Goal: Task Accomplishment & Management: Manage account settings

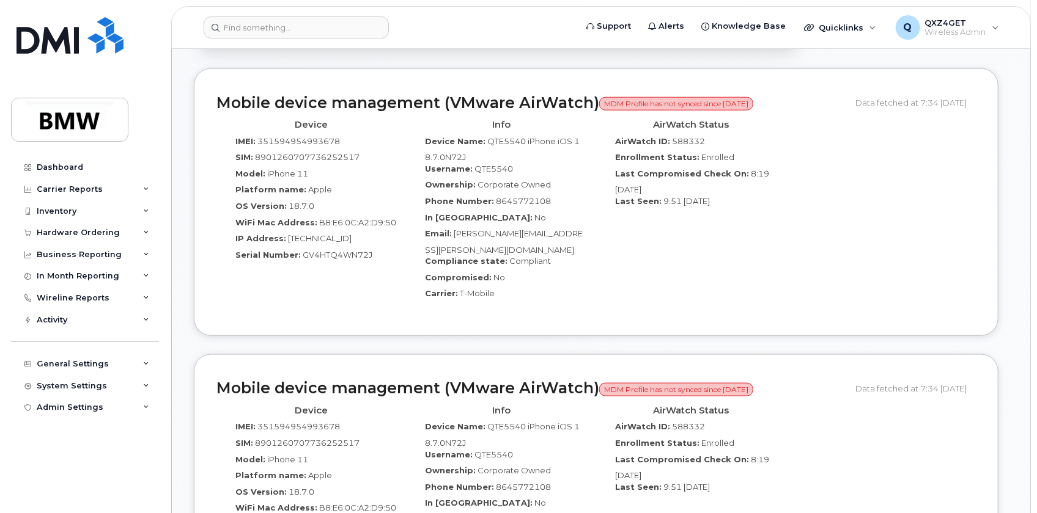
scroll to position [833, 0]
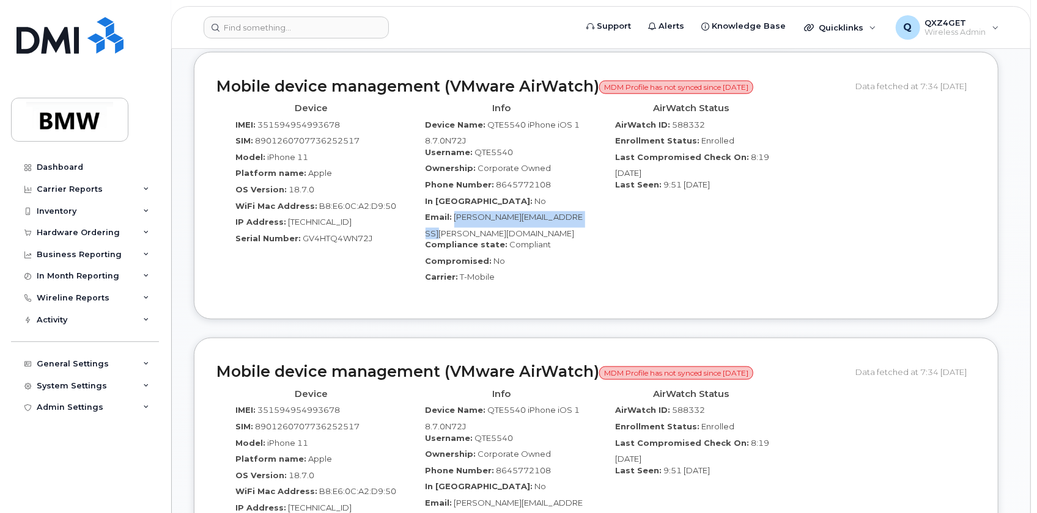
drag, startPoint x: 587, startPoint y: 204, endPoint x: 453, endPoint y: 210, distance: 134.0
click at [453, 210] on div "Info Device Name: QTE5540 iPhone iOS 18.7.0N72J Username: QTE5540 Ownership: Co…" at bounding box center [501, 197] width 190 height 199
click at [480, 218] on div "Email: Elvia.Boscan-Aizpurua@bmwmc.com" at bounding box center [502, 225] width 172 height 28
drag, startPoint x: 455, startPoint y: 203, endPoint x: 521, endPoint y: 223, distance: 69.0
click at [521, 223] on div "Email: Elvia.Boscan-Aizpurua@bmwmc.com" at bounding box center [502, 225] width 172 height 28
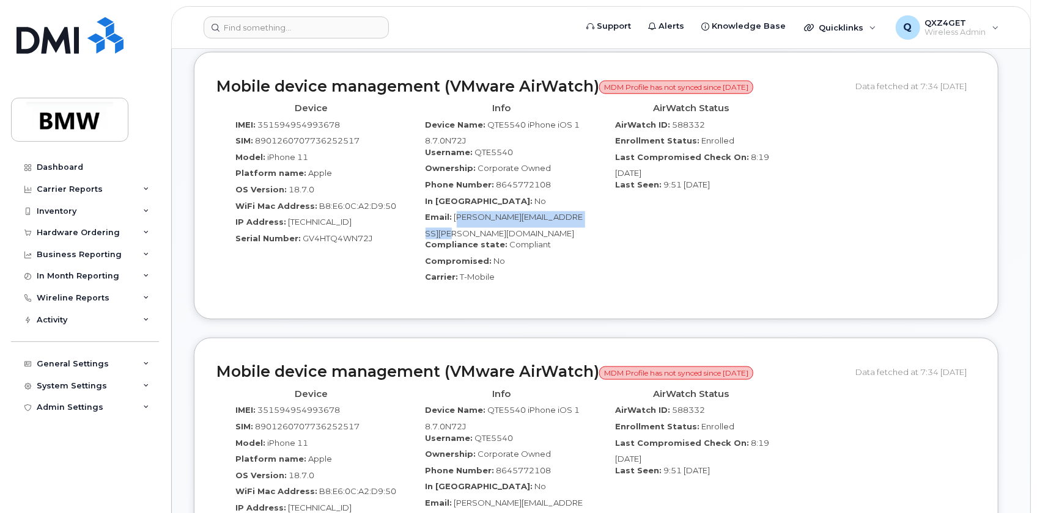
click at [501, 220] on div "Email: Elvia.Boscan-Aizpurua@bmwmc.com" at bounding box center [502, 225] width 172 height 28
click at [454, 212] on span "Elvia.Boscan-Aizpurua@bmwmc.com" at bounding box center [504, 225] width 158 height 26
drag, startPoint x: 454, startPoint y: 204, endPoint x: 501, endPoint y: 223, distance: 51.3
click at [501, 223] on div "Email: Elvia.Boscan-Aizpurua@bmwmc.com" at bounding box center [502, 225] width 172 height 28
copy div "Elvia.Boscan-Aizpurua@bmwmc.com"
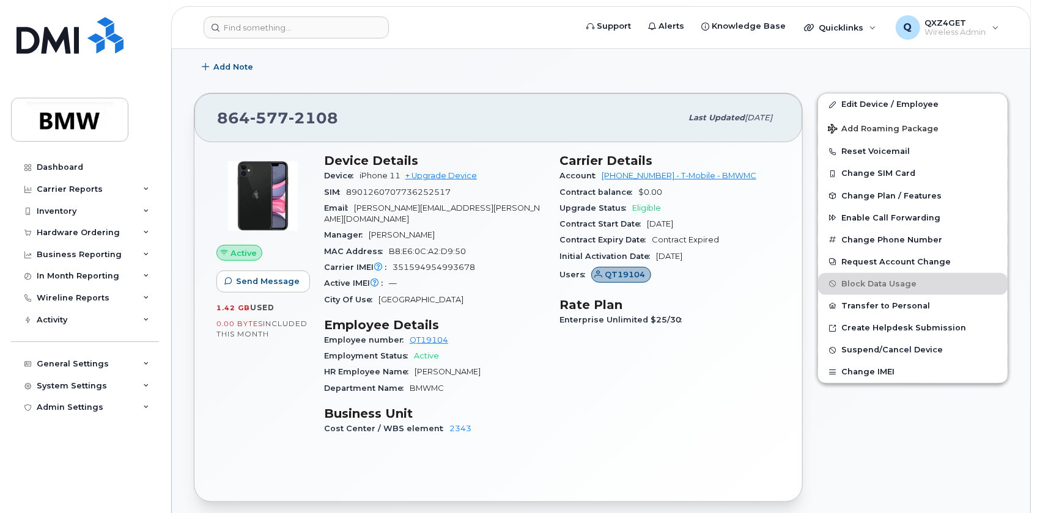
scroll to position [333, 0]
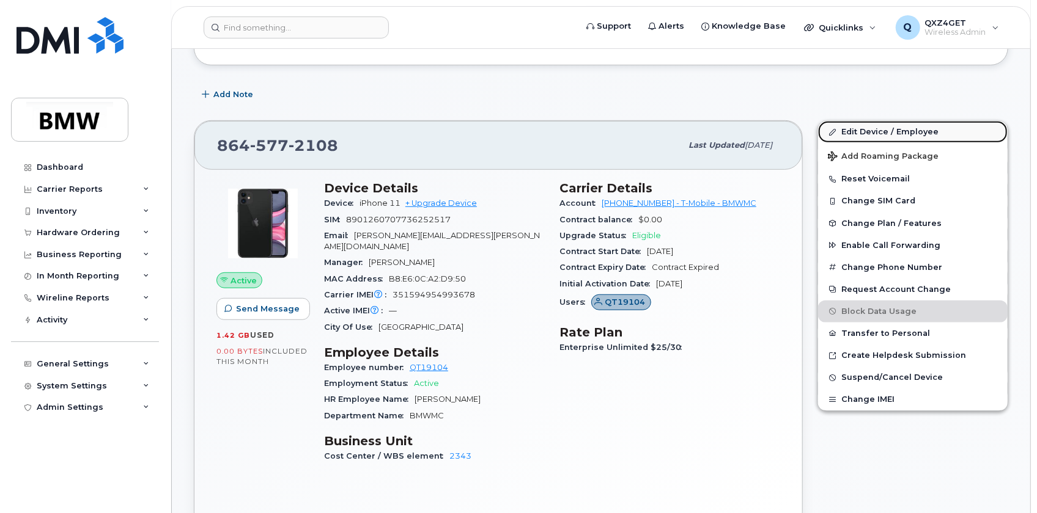
click at [880, 130] on link "Edit Device / Employee" at bounding box center [912, 132] width 189 height 22
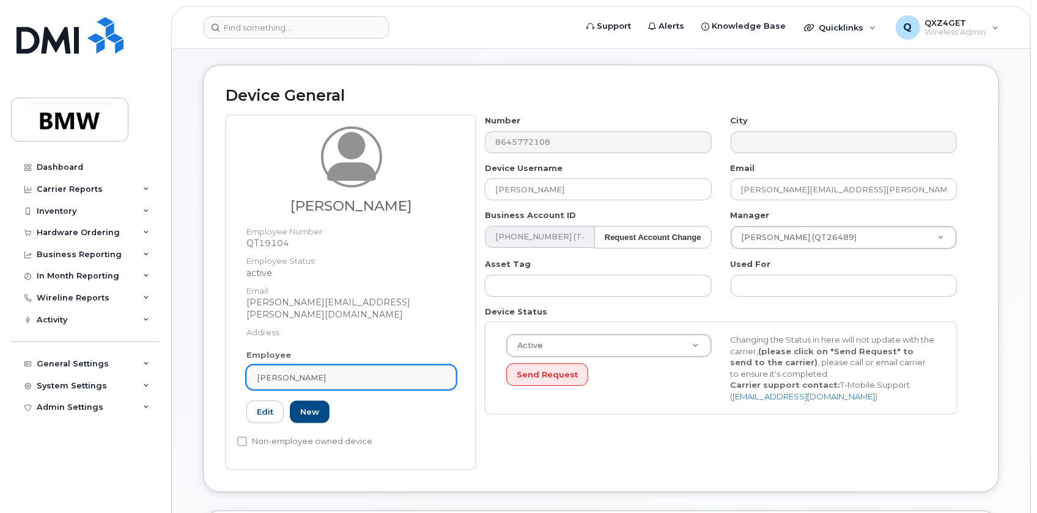
scroll to position [111, 0]
click at [281, 372] on span "Tony Kennedy" at bounding box center [291, 378] width 69 height 12
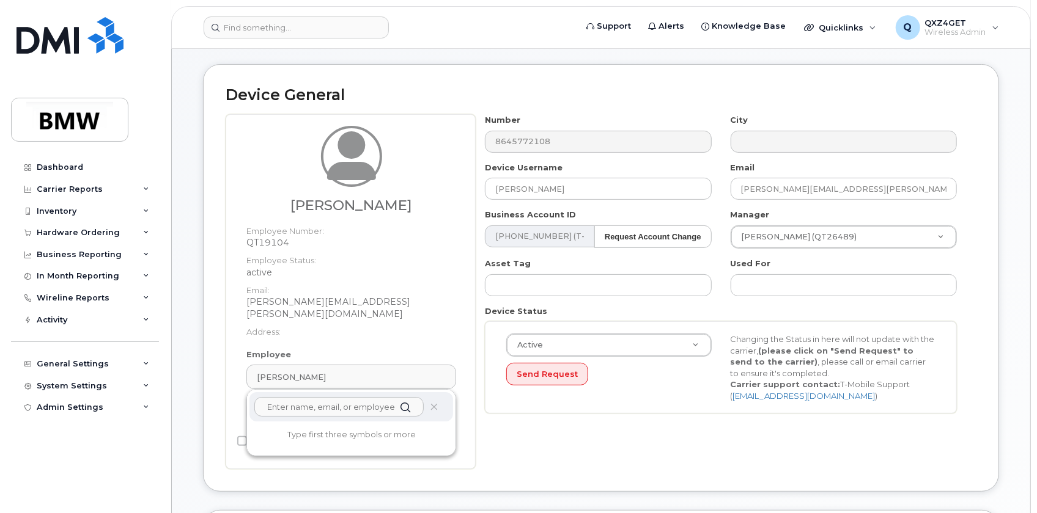
paste input "Elvia.Boscan-Aizpurua@bmwmc.com"
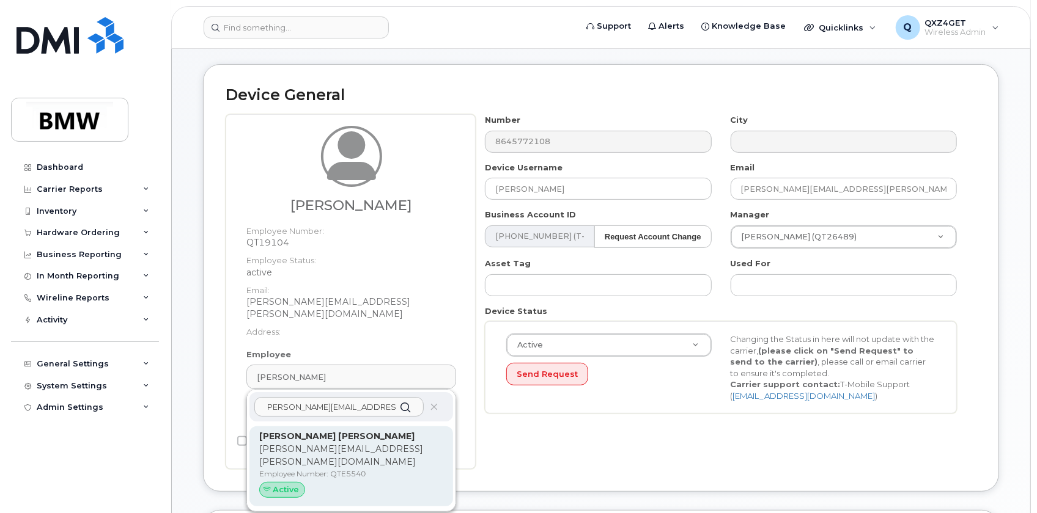
type input "Elvia.Boscan-Aizpurua@bmwmc.com"
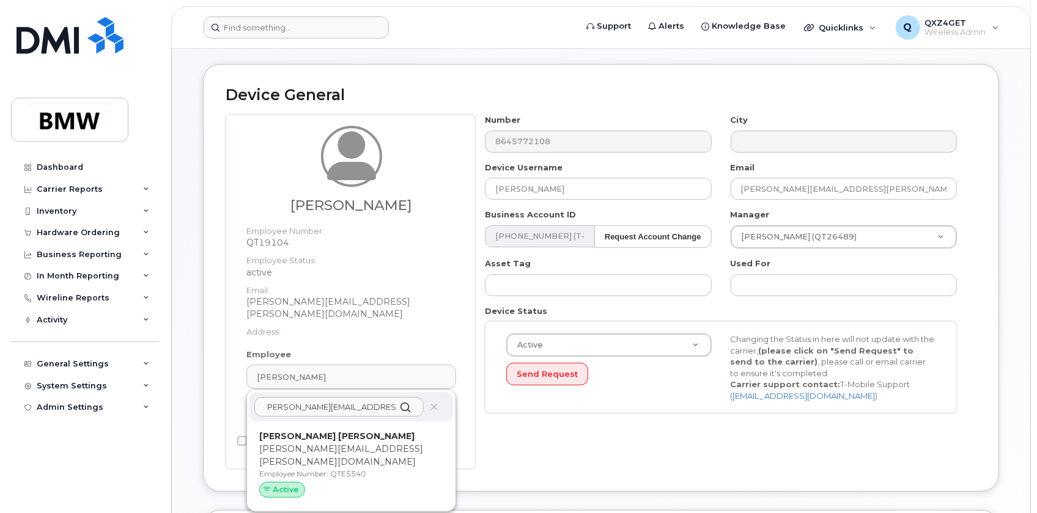
drag, startPoint x: 310, startPoint y: 427, endPoint x: 564, endPoint y: 37, distance: 465.1
click at [310, 431] on strong "Elvia Boscan Aizpurua" at bounding box center [336, 436] width 155 height 11
type input "QTE5540"
type input "Elvia Boscan Aizpurua"
type input "elvia.boscan-aizpurua@bmwmc.com"
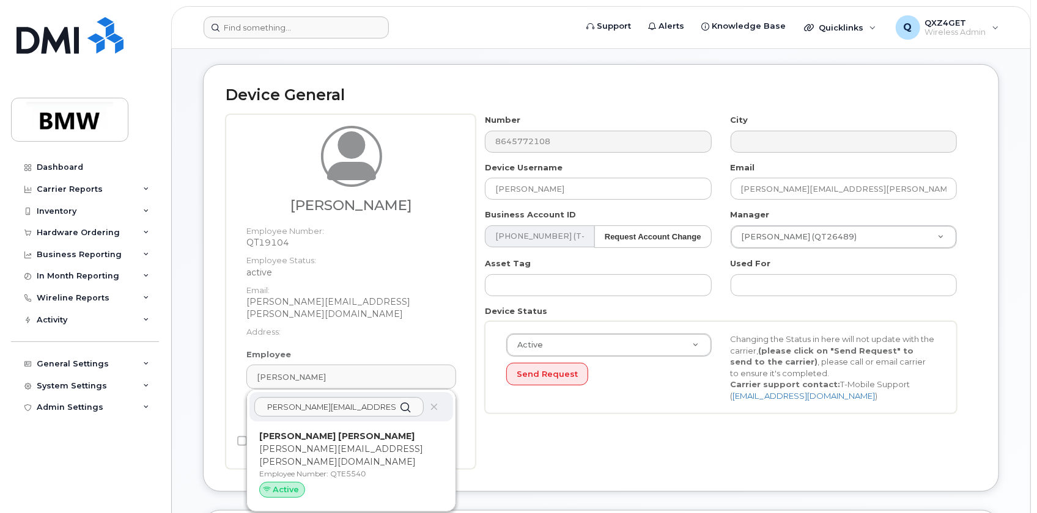
type input "14966758"
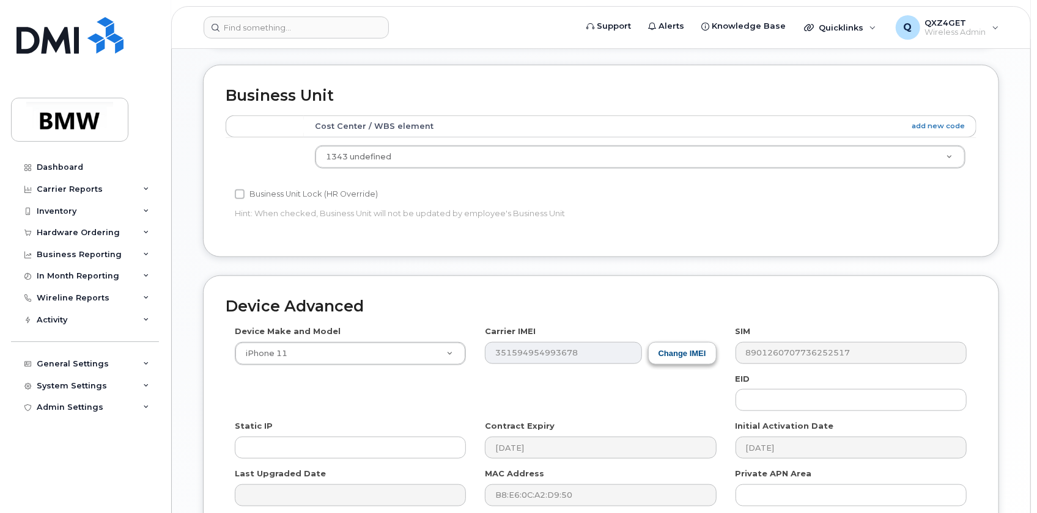
scroll to position [657, 0]
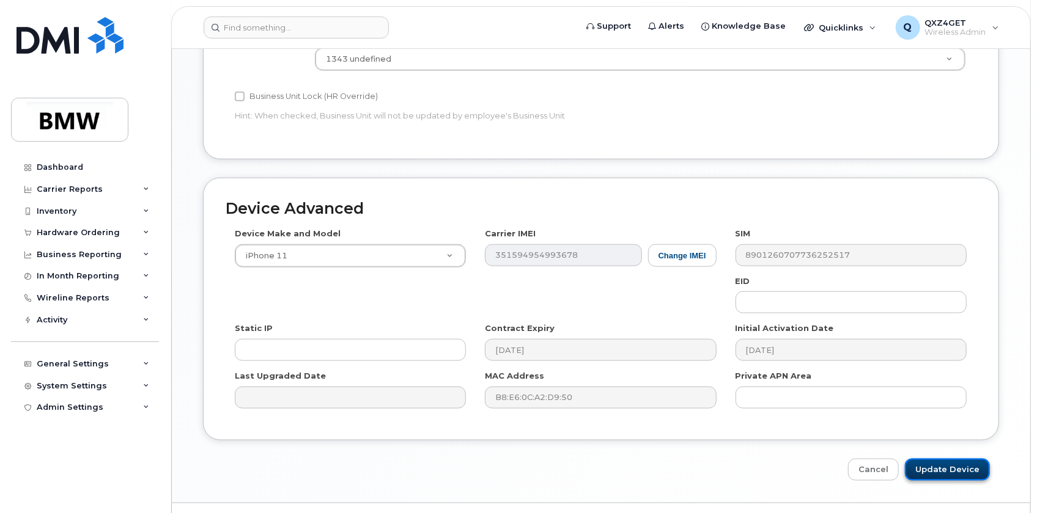
click at [935, 459] on input "Update Device" at bounding box center [947, 470] width 85 height 23
type input "Saving..."
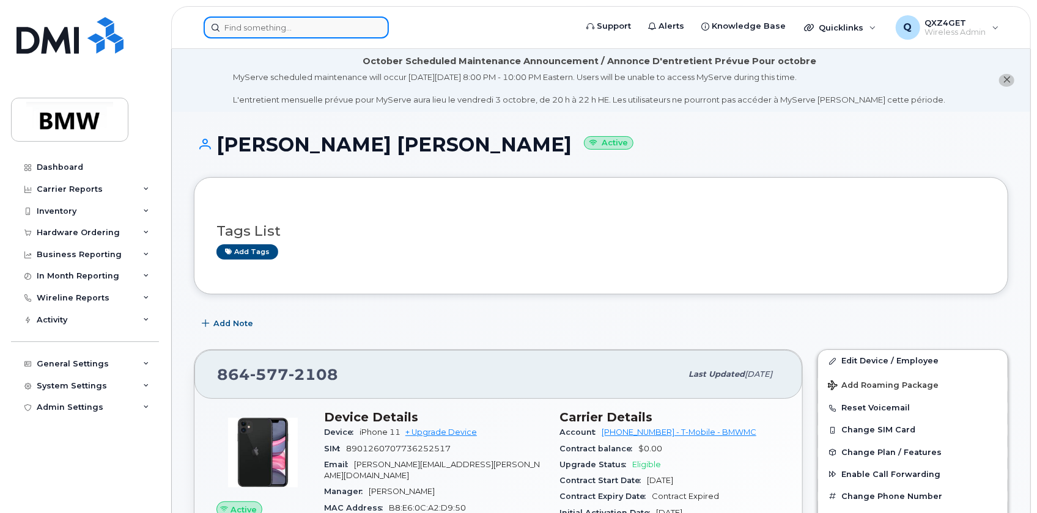
click at [349, 19] on input at bounding box center [296, 28] width 185 height 22
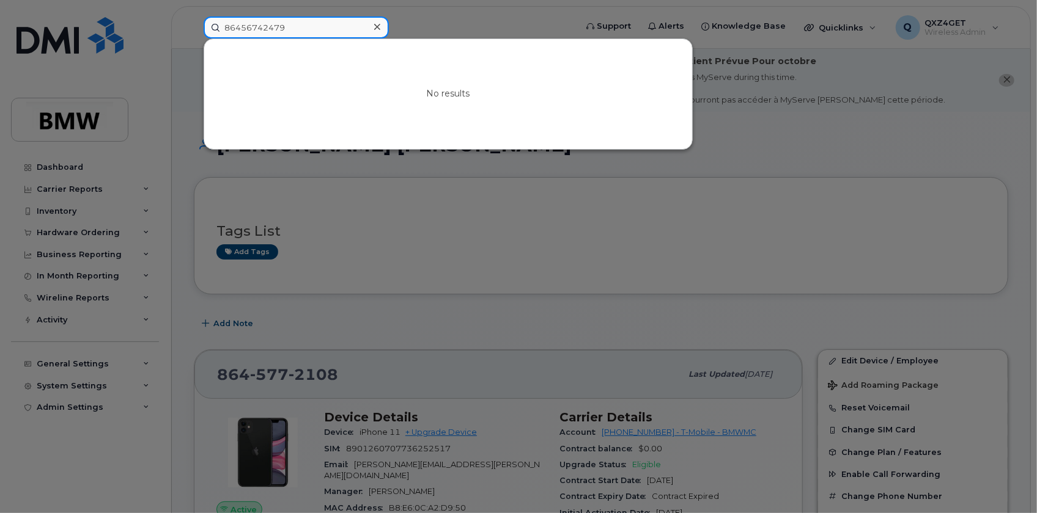
drag, startPoint x: 318, startPoint y: 31, endPoint x: 124, endPoint y: 7, distance: 195.2
click at [194, 17] on div "86456742479 No results" at bounding box center [386, 28] width 384 height 22
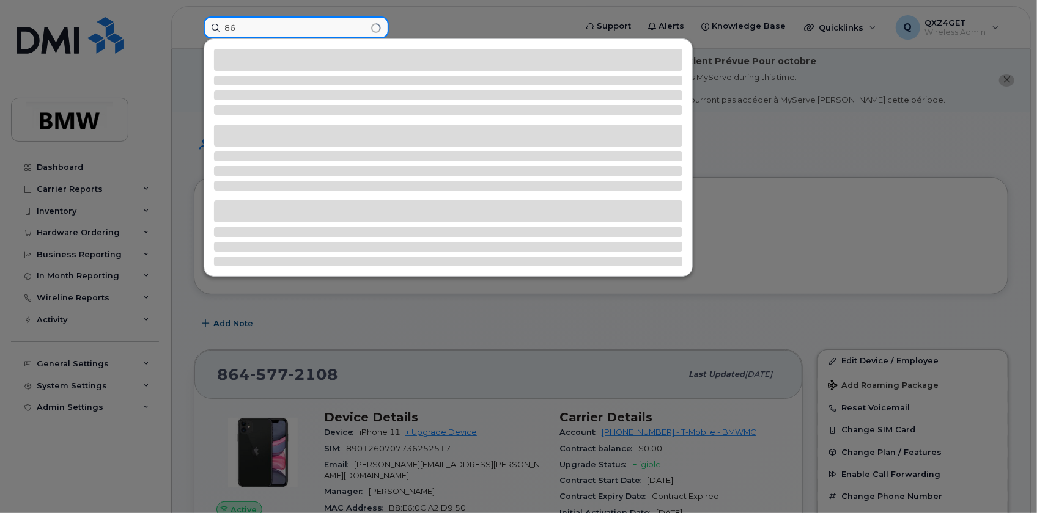
type input "8"
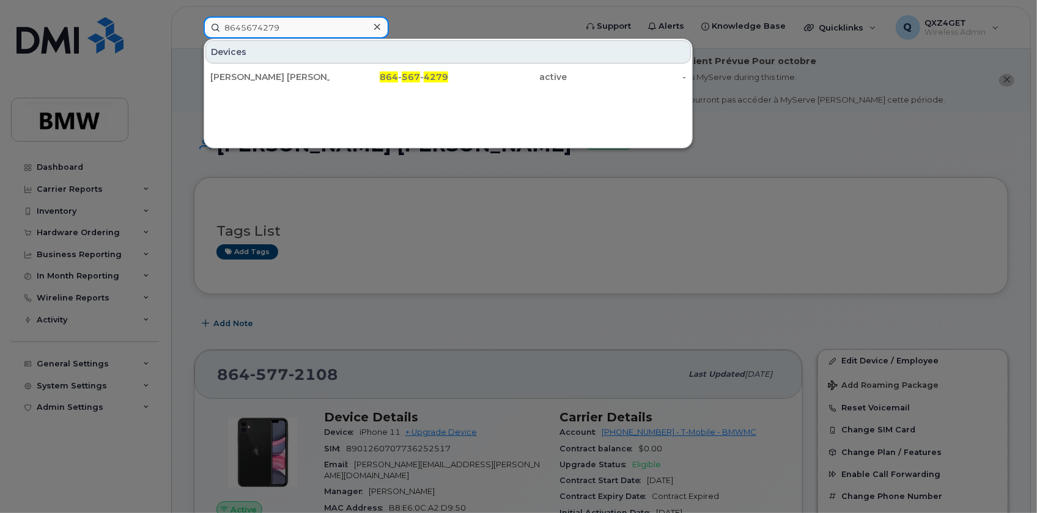
type input "8645674279"
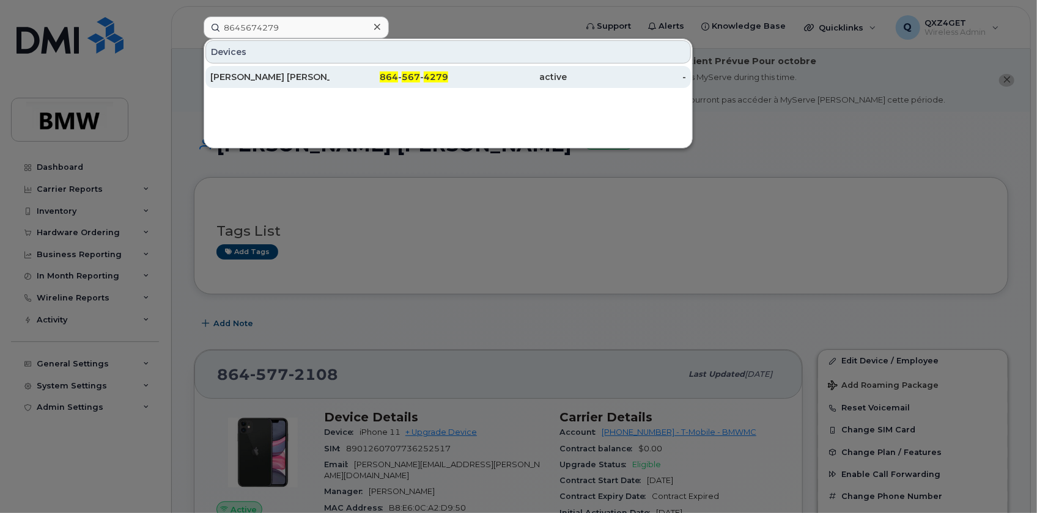
click at [272, 78] on div "Hector Luis Sebastian Castro Mendez" at bounding box center [269, 77] width 119 height 12
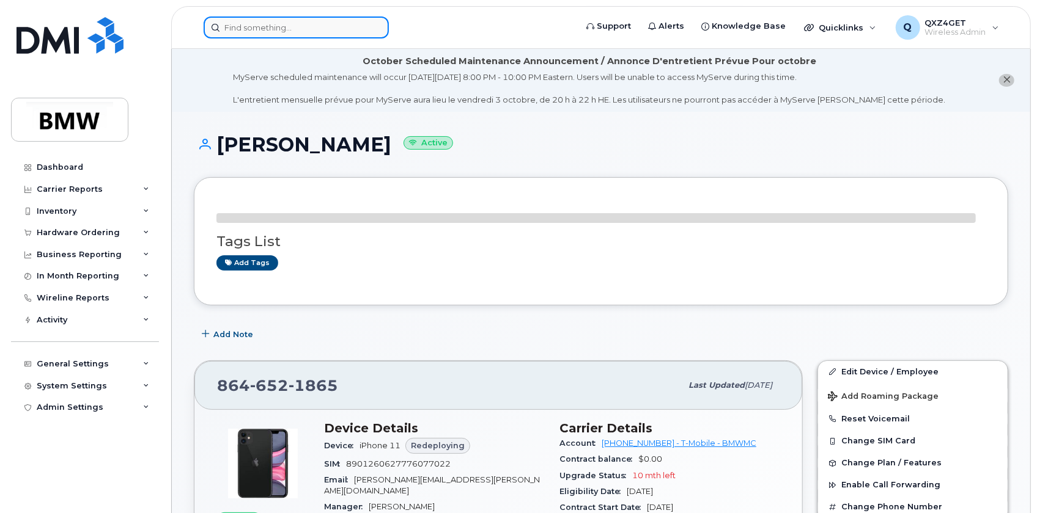
click at [235, 21] on input at bounding box center [296, 28] width 185 height 22
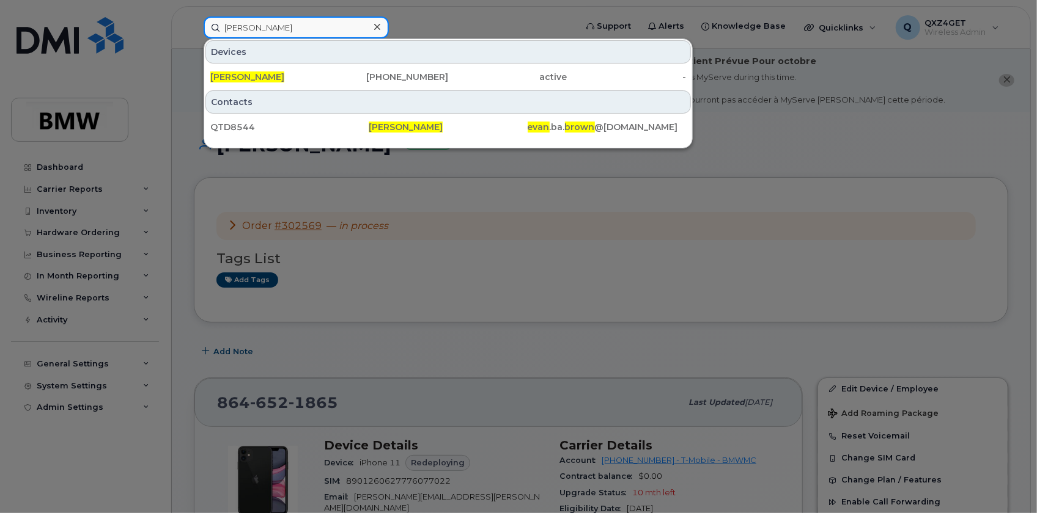
type input "[PERSON_NAME]"
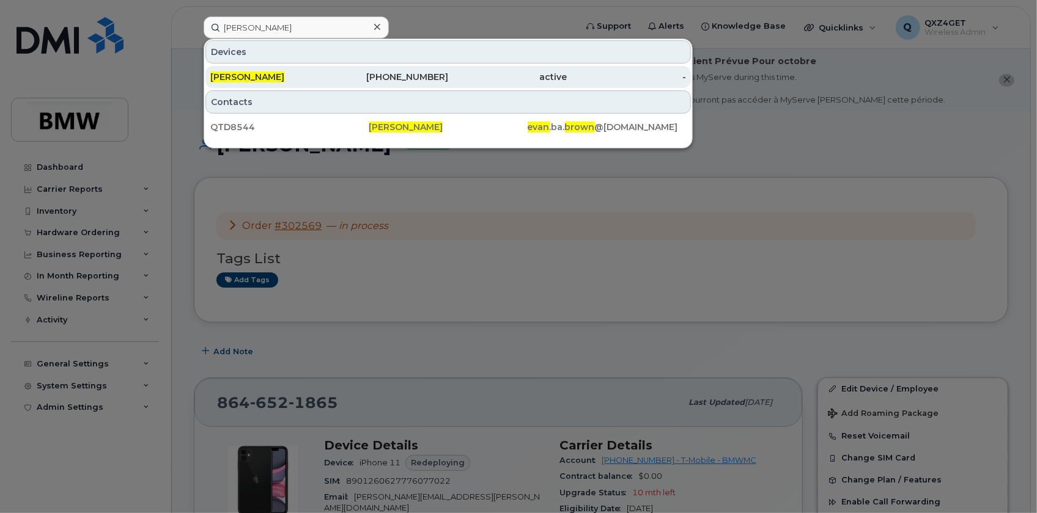
click at [239, 76] on span "[PERSON_NAME]" at bounding box center [247, 77] width 74 height 11
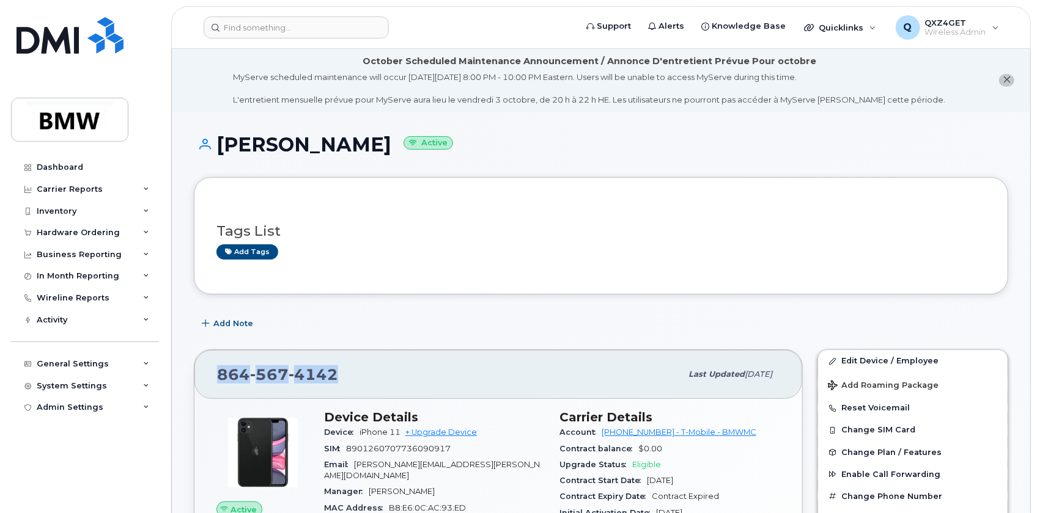
drag, startPoint x: 347, startPoint y: 378, endPoint x: 215, endPoint y: 379, distance: 132.0
click at [215, 379] on div "864 567 4142 Last updated Aug 28, 2025" at bounding box center [498, 374] width 608 height 49
copy span "864 567 4142"
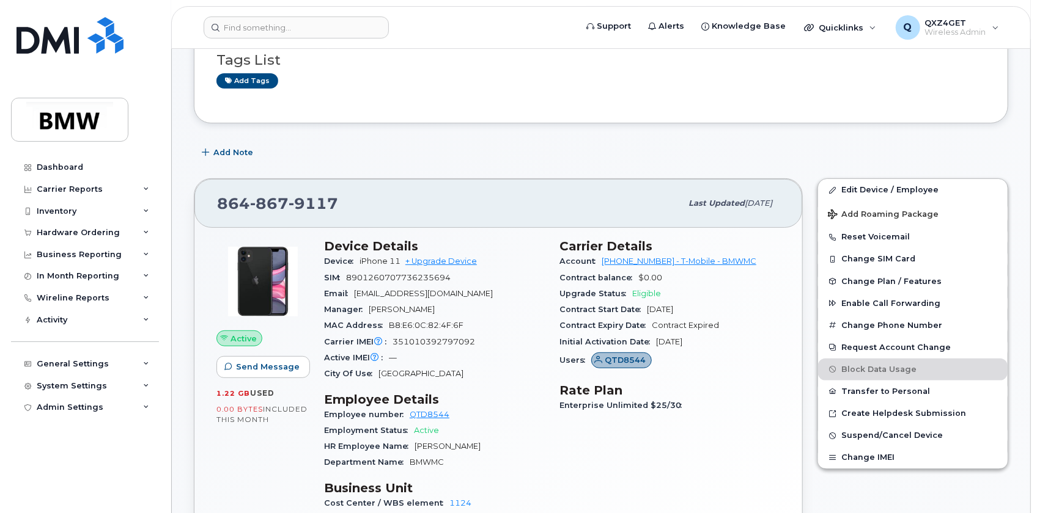
scroll to position [166, 0]
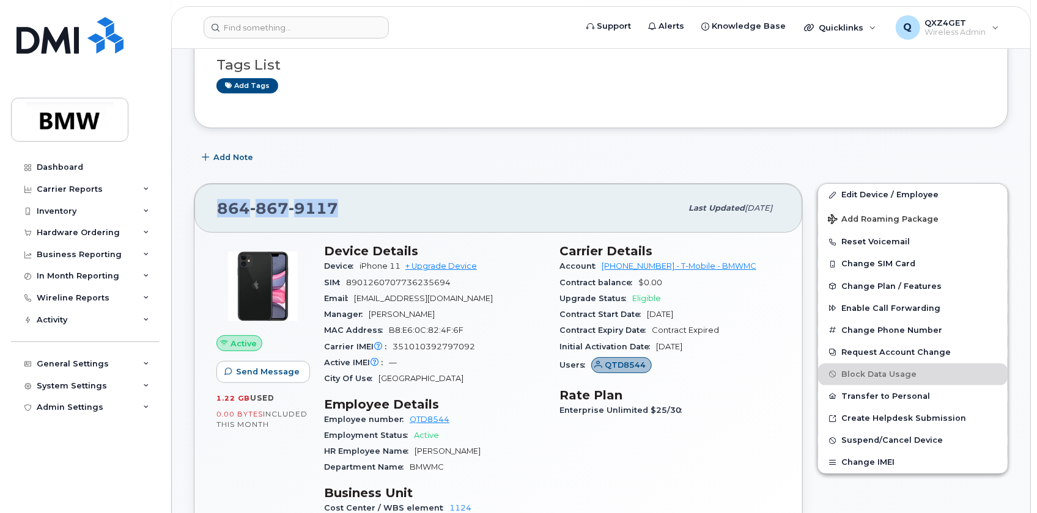
drag, startPoint x: 348, startPoint y: 207, endPoint x: 218, endPoint y: 208, distance: 130.2
click at [218, 208] on div "864 867 9117" at bounding box center [449, 209] width 464 height 26
copy span "864 867 9117"
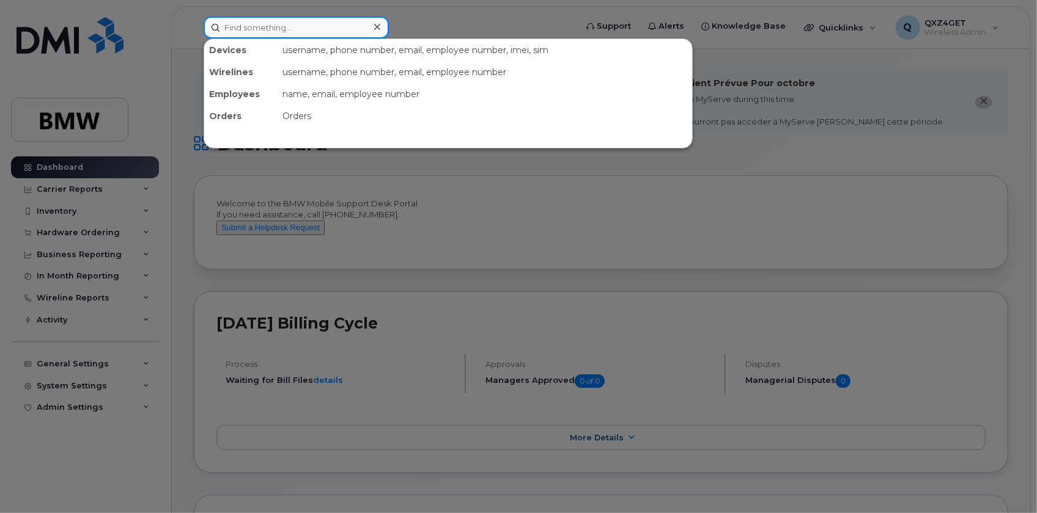
click at [261, 36] on input at bounding box center [296, 28] width 185 height 22
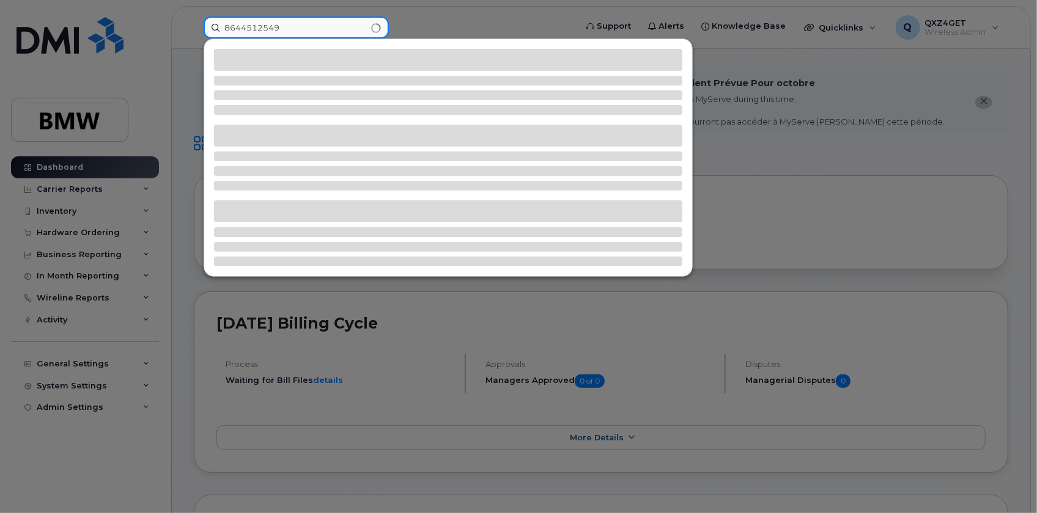
type input "8644512549"
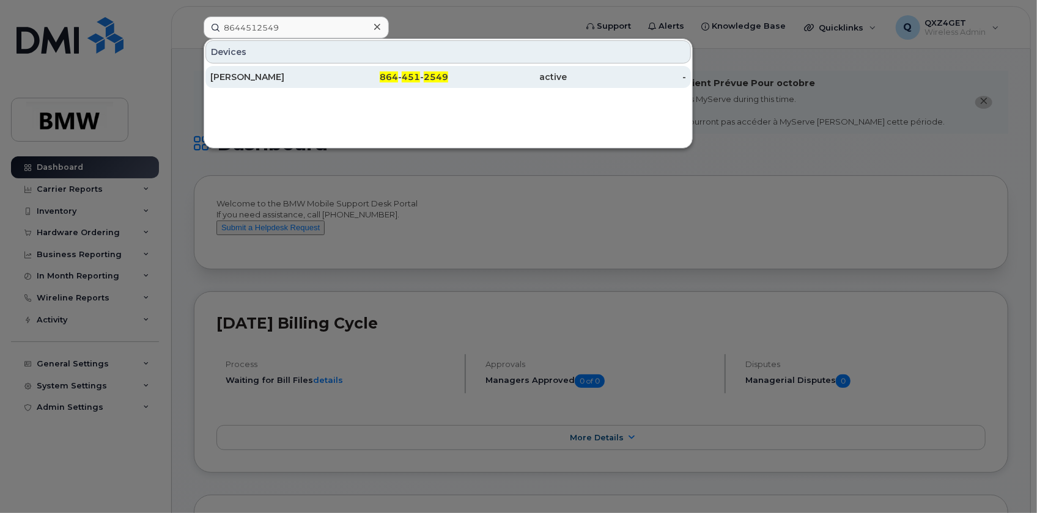
click at [242, 76] on div "James Reid" at bounding box center [269, 77] width 119 height 12
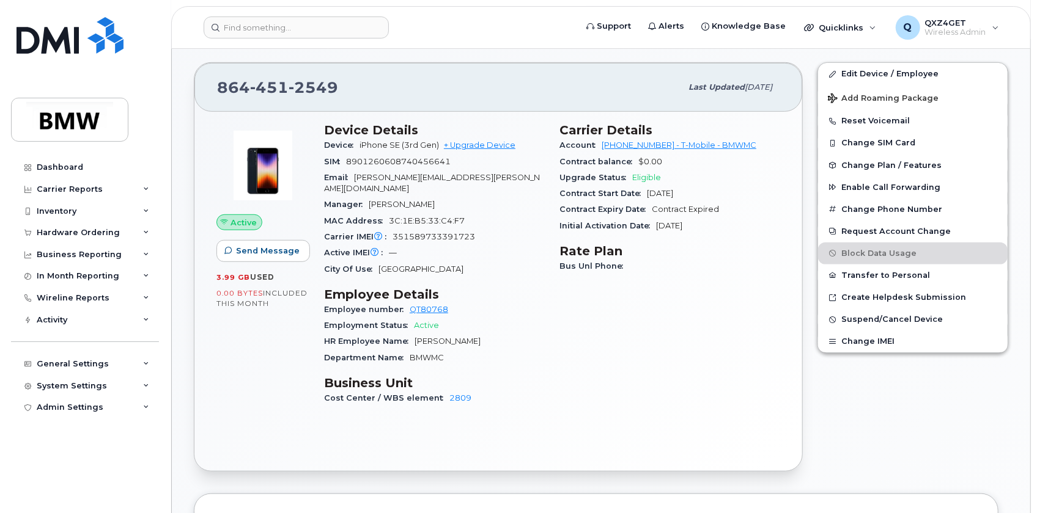
scroll to position [388, 0]
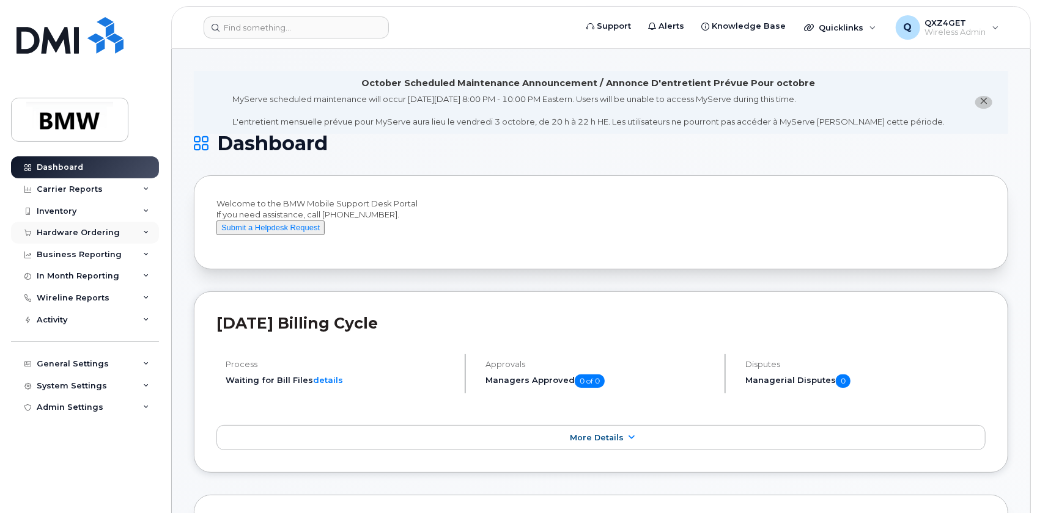
click at [85, 232] on div "Hardware Ordering" at bounding box center [78, 233] width 83 height 10
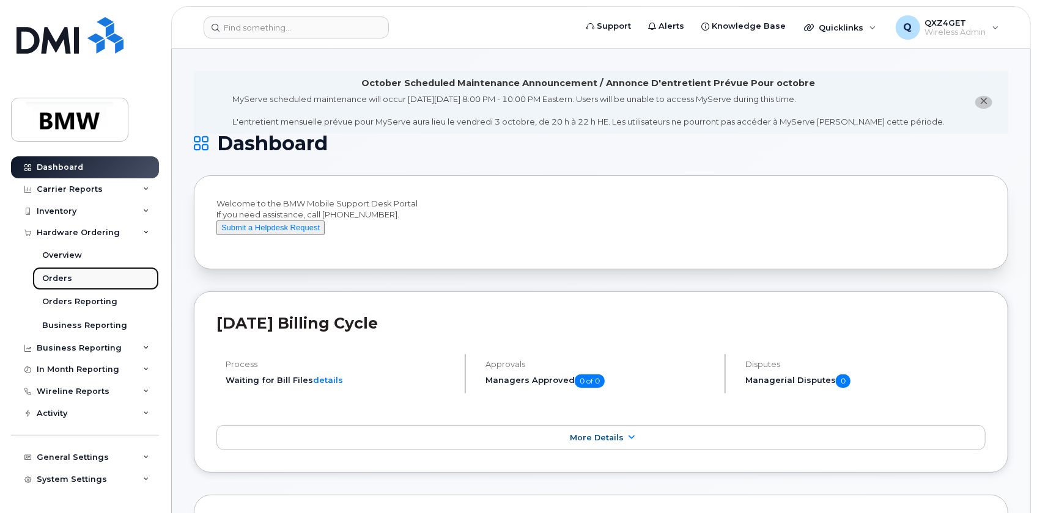
click at [61, 276] on div "Orders" at bounding box center [57, 278] width 30 height 11
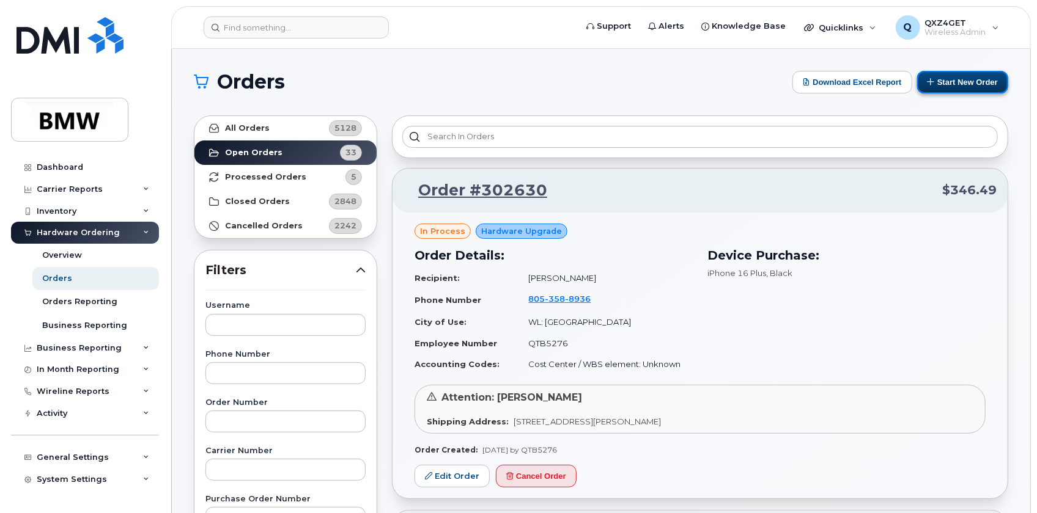
click at [977, 86] on button "Start New Order" at bounding box center [962, 82] width 91 height 23
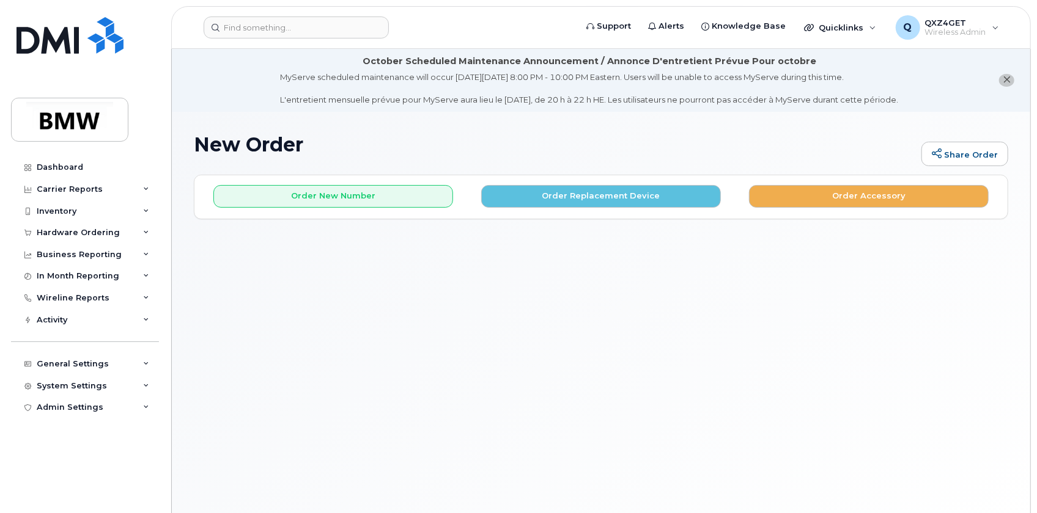
click at [1004, 78] on icon "close notification" at bounding box center [1006, 80] width 8 height 8
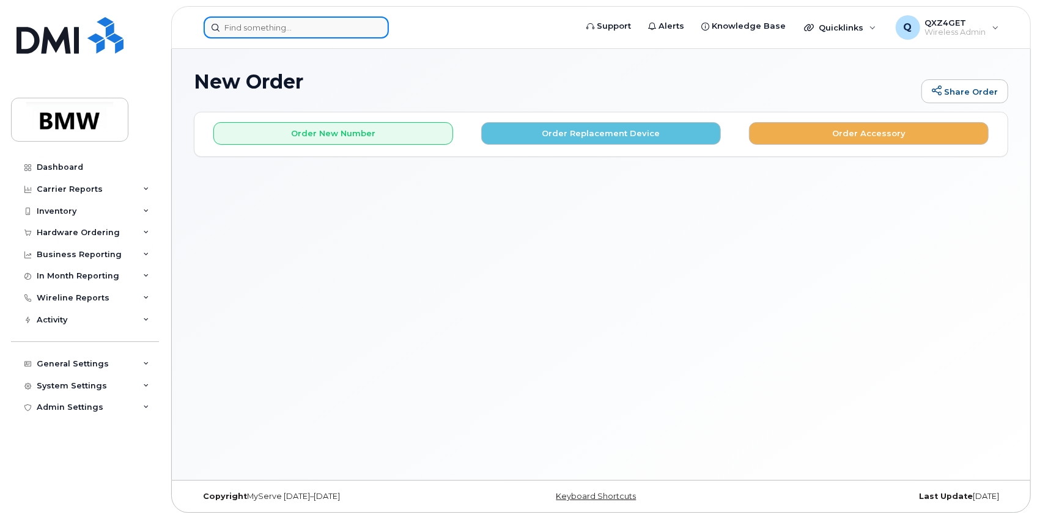
click at [242, 21] on input at bounding box center [296, 28] width 185 height 22
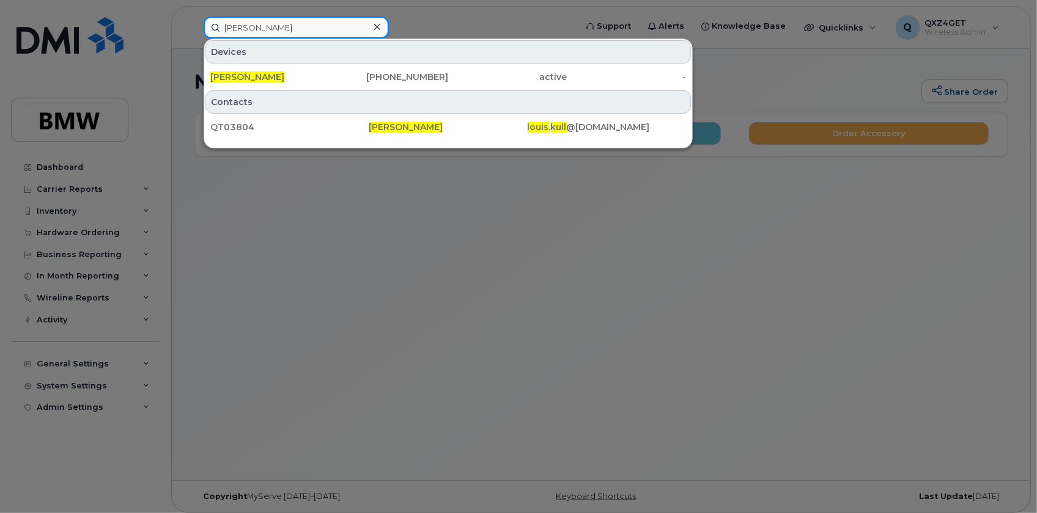
type input "Louis Kull"
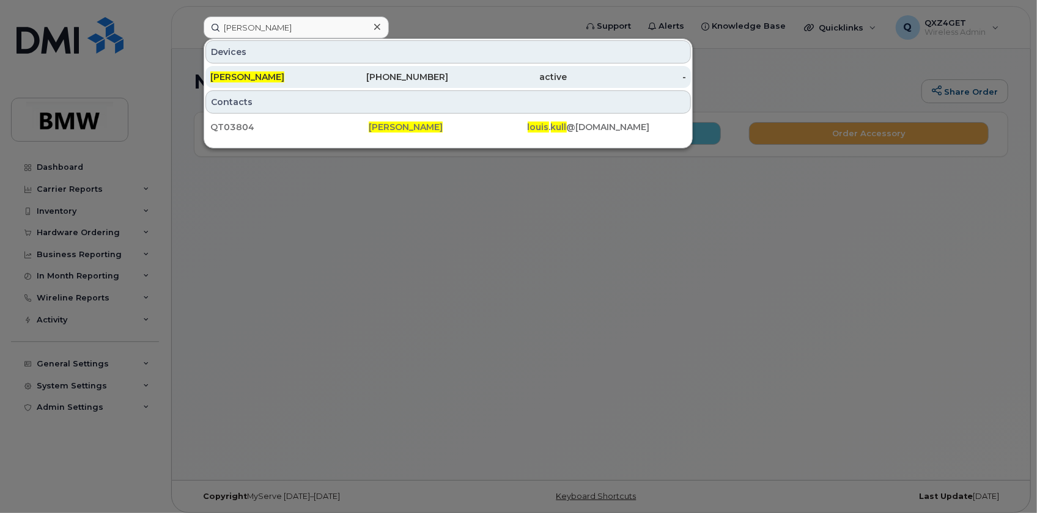
click at [241, 78] on span "Louis Kull" at bounding box center [247, 77] width 74 height 11
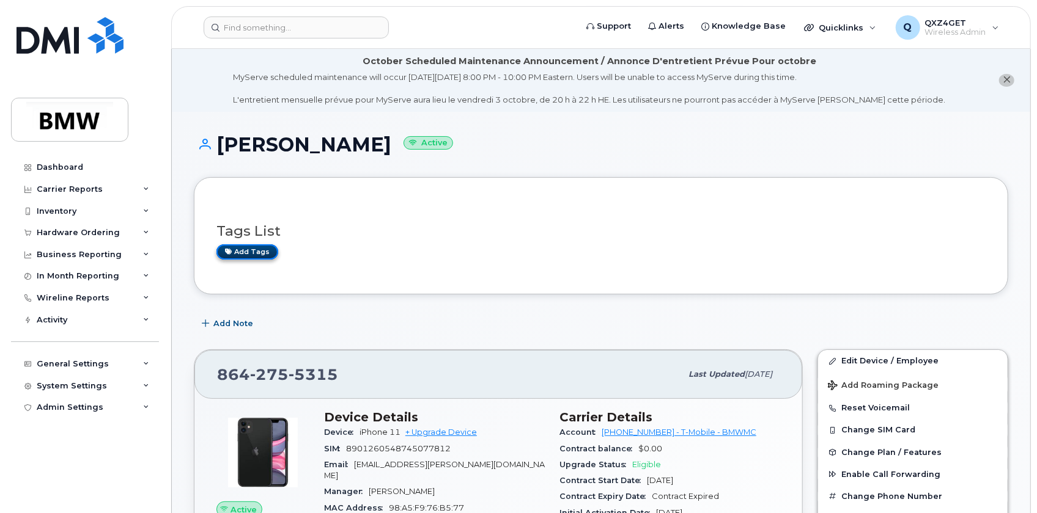
click at [259, 251] on link "Add tags" at bounding box center [247, 252] width 62 height 15
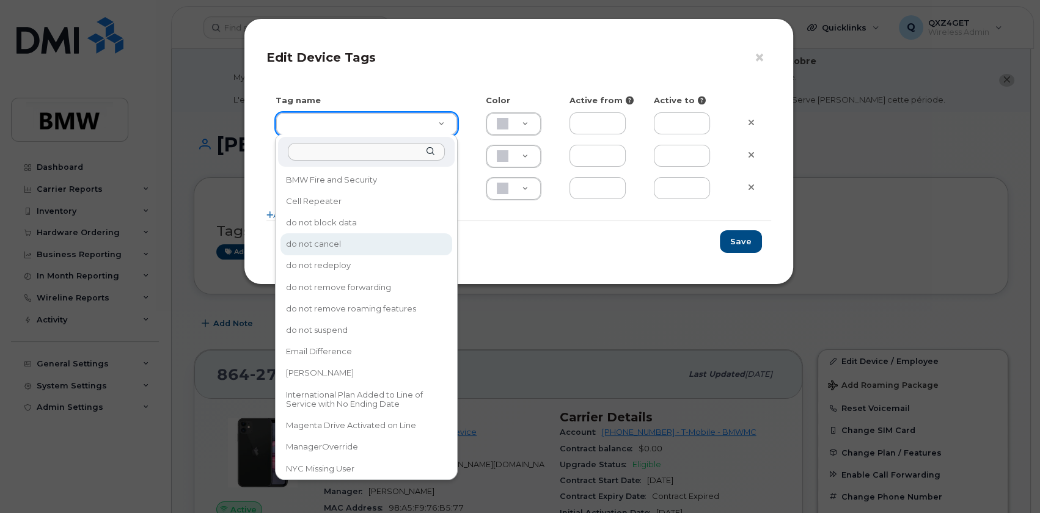
type input "do not cancel"
type input "F8C6C8"
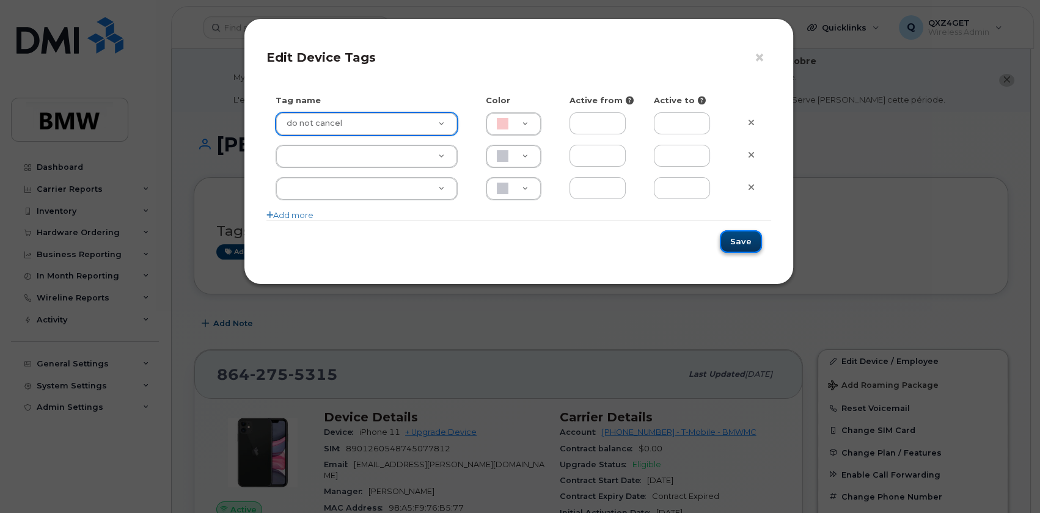
click at [731, 240] on button "Save" at bounding box center [741, 241] width 42 height 23
